Goal: Find specific page/section: Find specific page/section

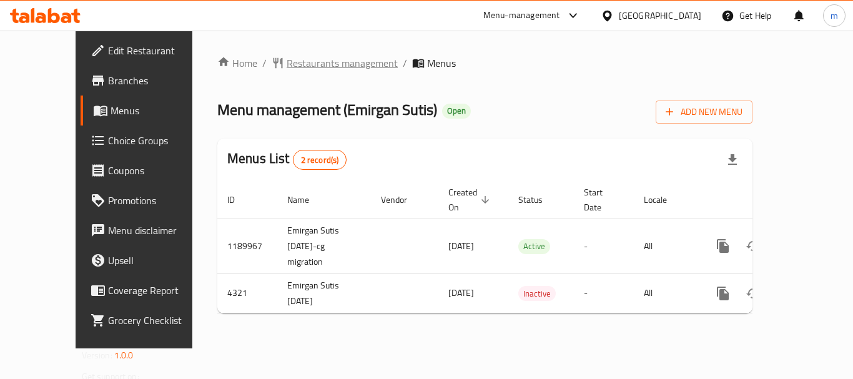
click at [296, 62] on span "Restaurants management" at bounding box center [341, 63] width 111 height 15
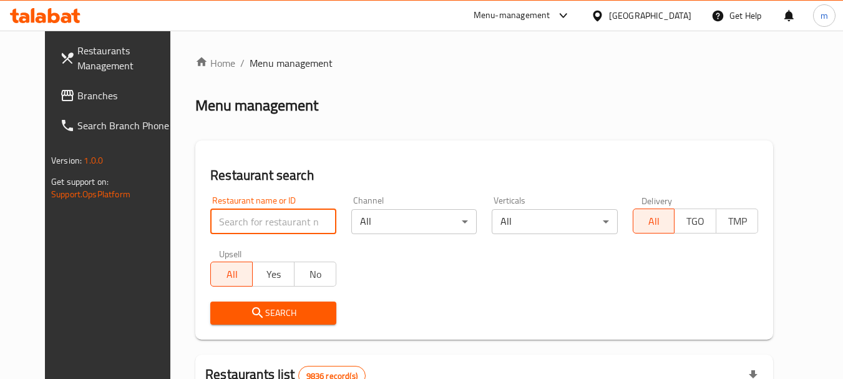
click at [236, 227] on input "search" at bounding box center [272, 221] width 125 height 25
paste input "2744"
type input "2744"
click button "Search" at bounding box center [272, 312] width 125 height 23
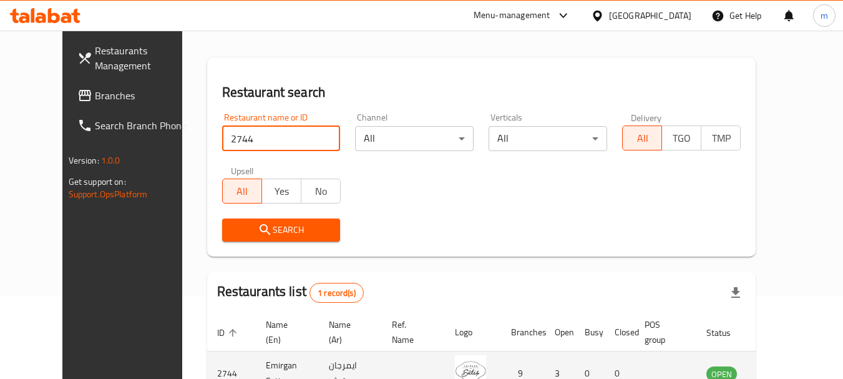
scroll to position [162, 0]
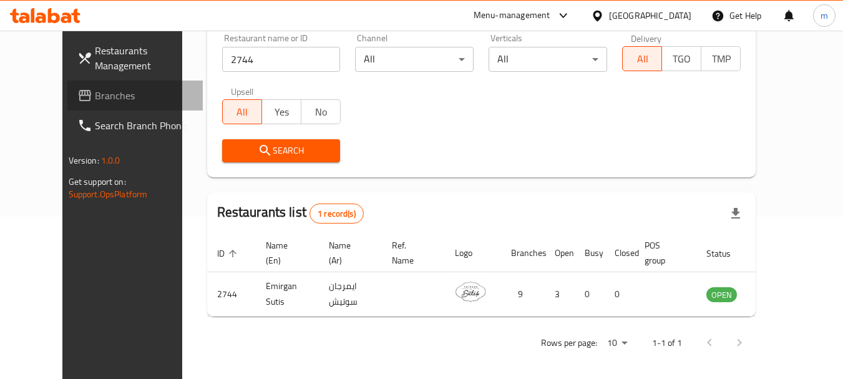
click at [95, 95] on span "Branches" at bounding box center [144, 95] width 99 height 15
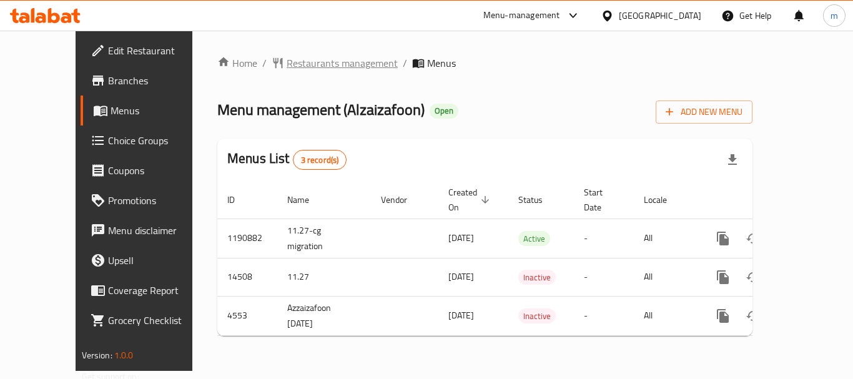
click at [286, 60] on span "Restaurants management" at bounding box center [341, 63] width 111 height 15
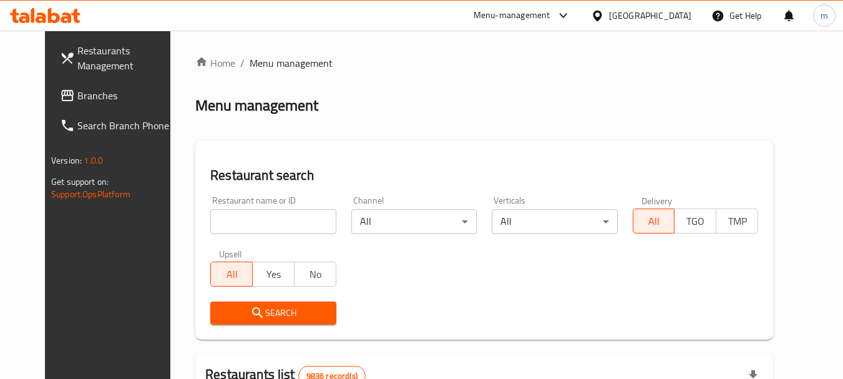
click at [259, 223] on input "search" at bounding box center [272, 221] width 125 height 25
paste input "2880"
type input "2880"
click button "Search" at bounding box center [272, 312] width 125 height 23
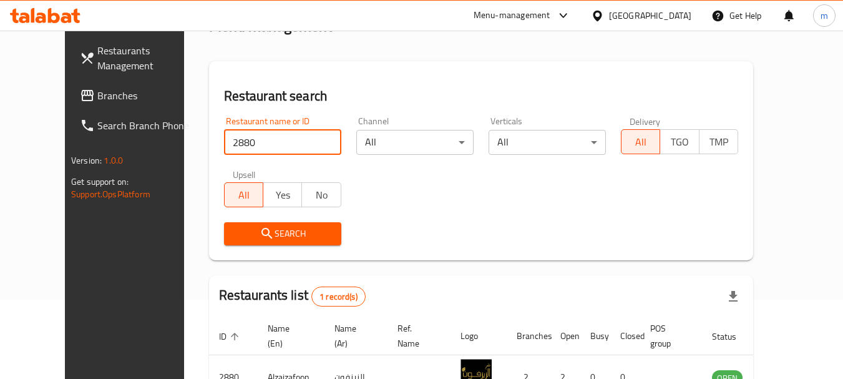
scroll to position [167, 0]
